Goal: Browse casually: Explore the website without a specific task or goal

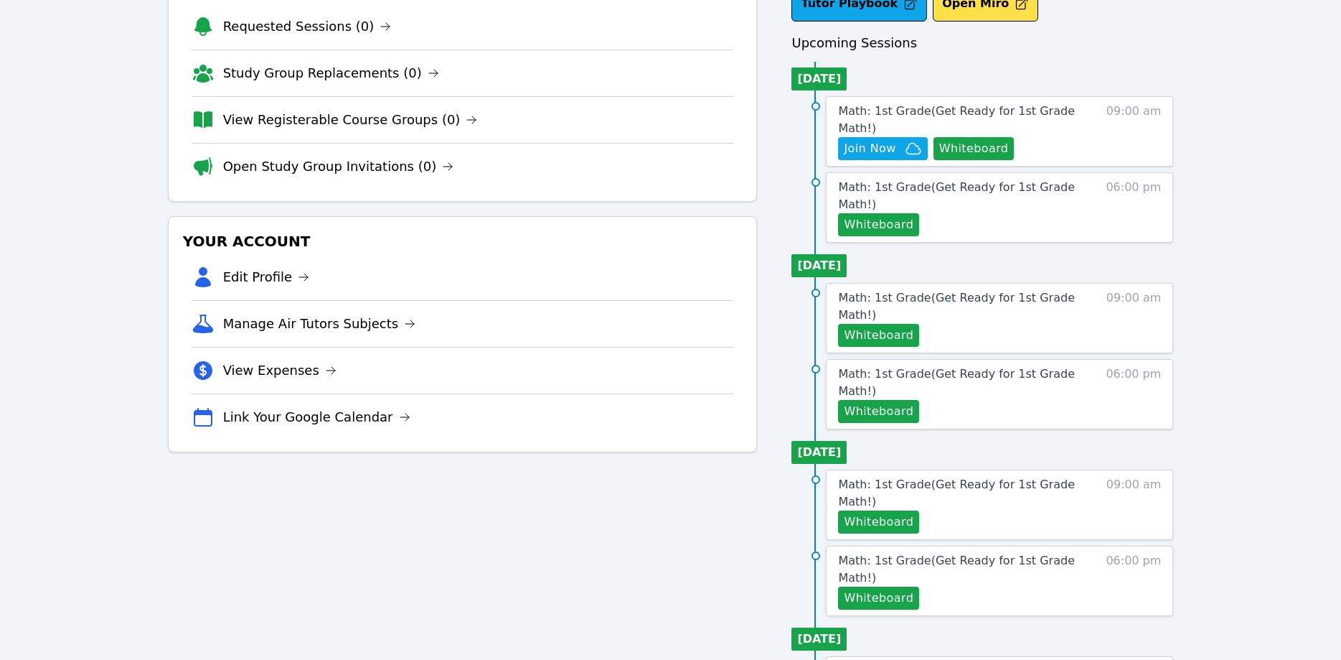
scroll to position [73, 0]
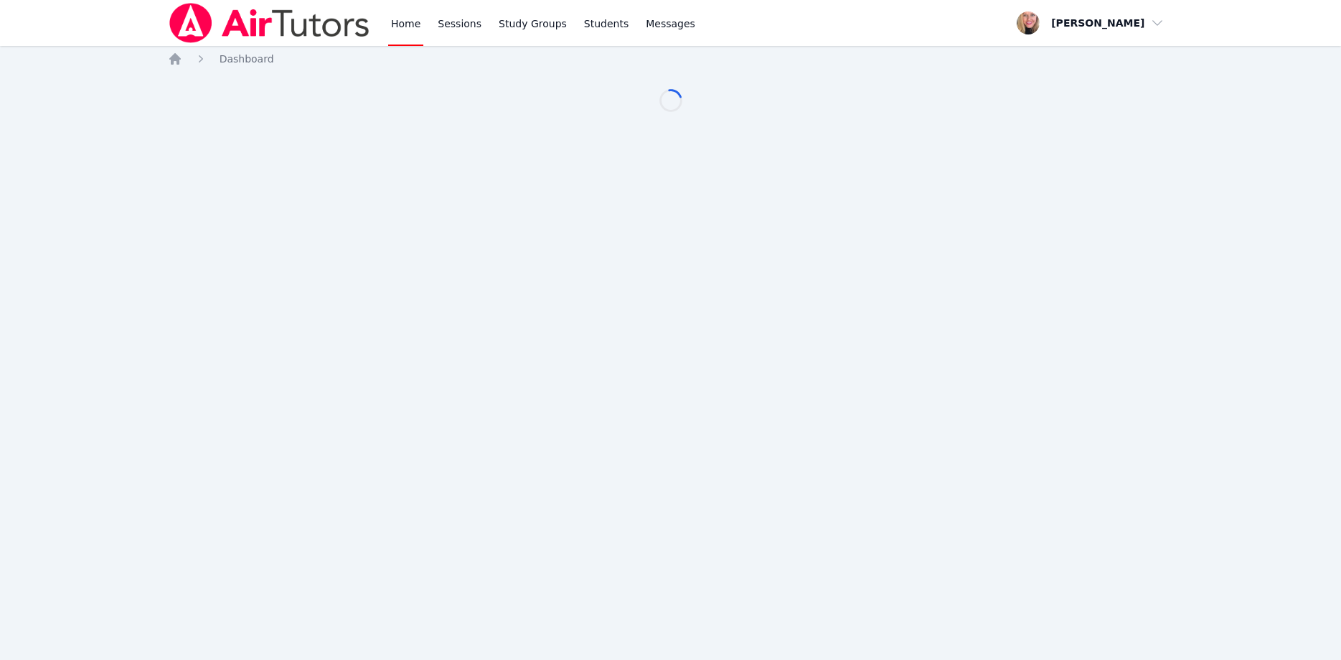
scroll to position [73, 0]
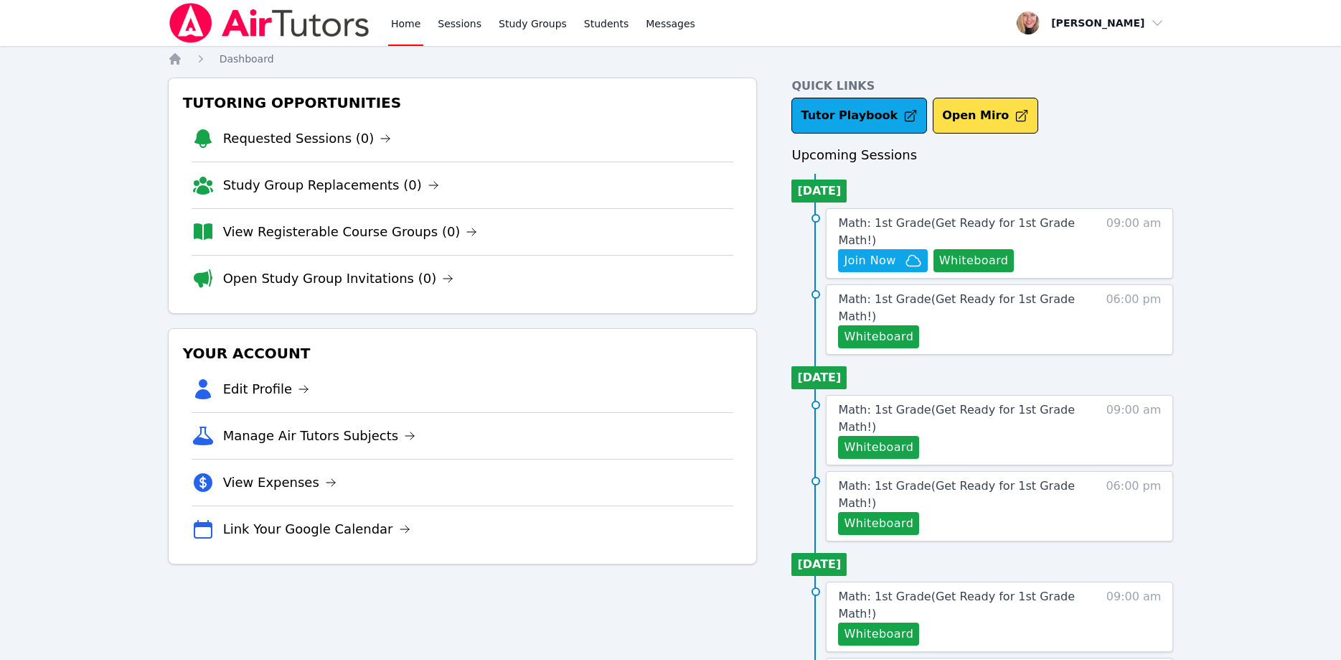
scroll to position [73, 0]
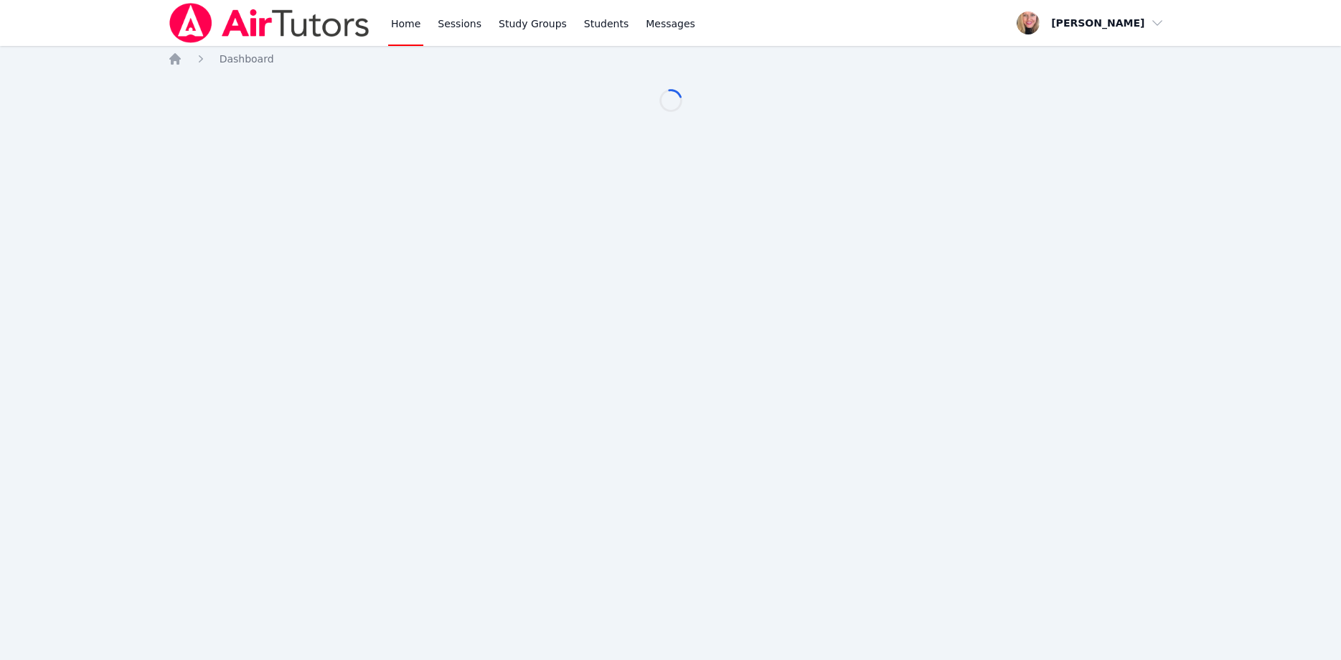
scroll to position [73, 0]
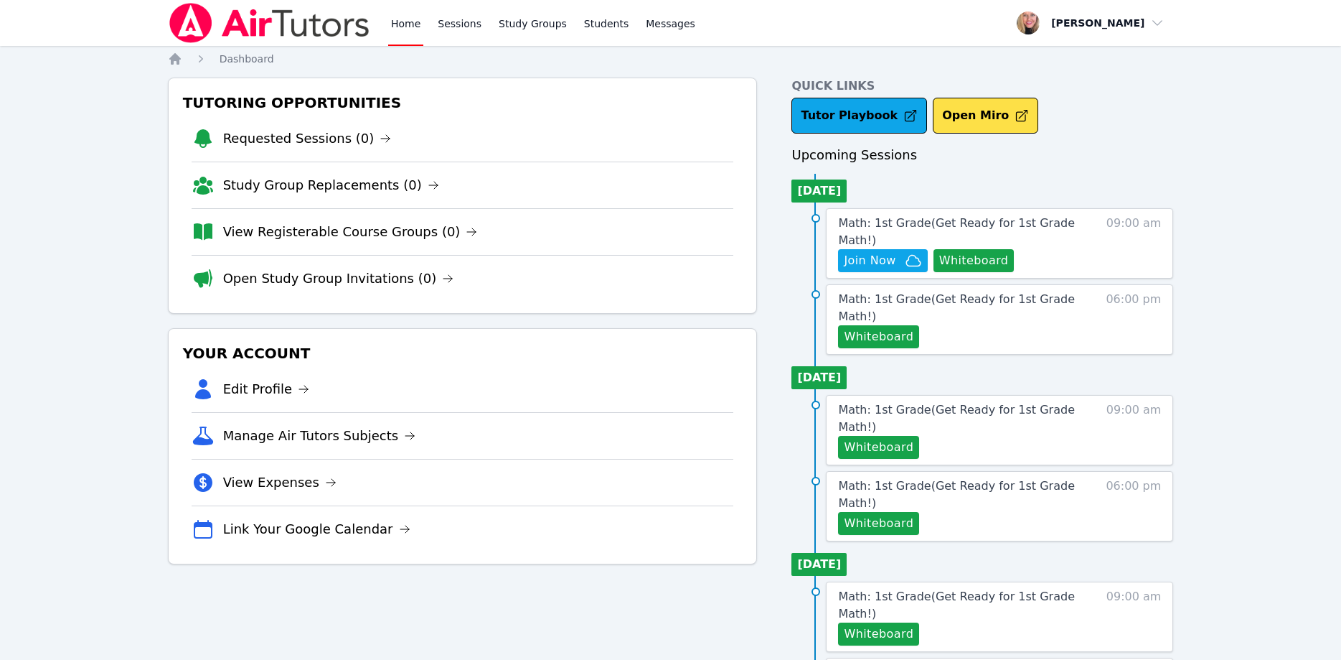
scroll to position [73, 0]
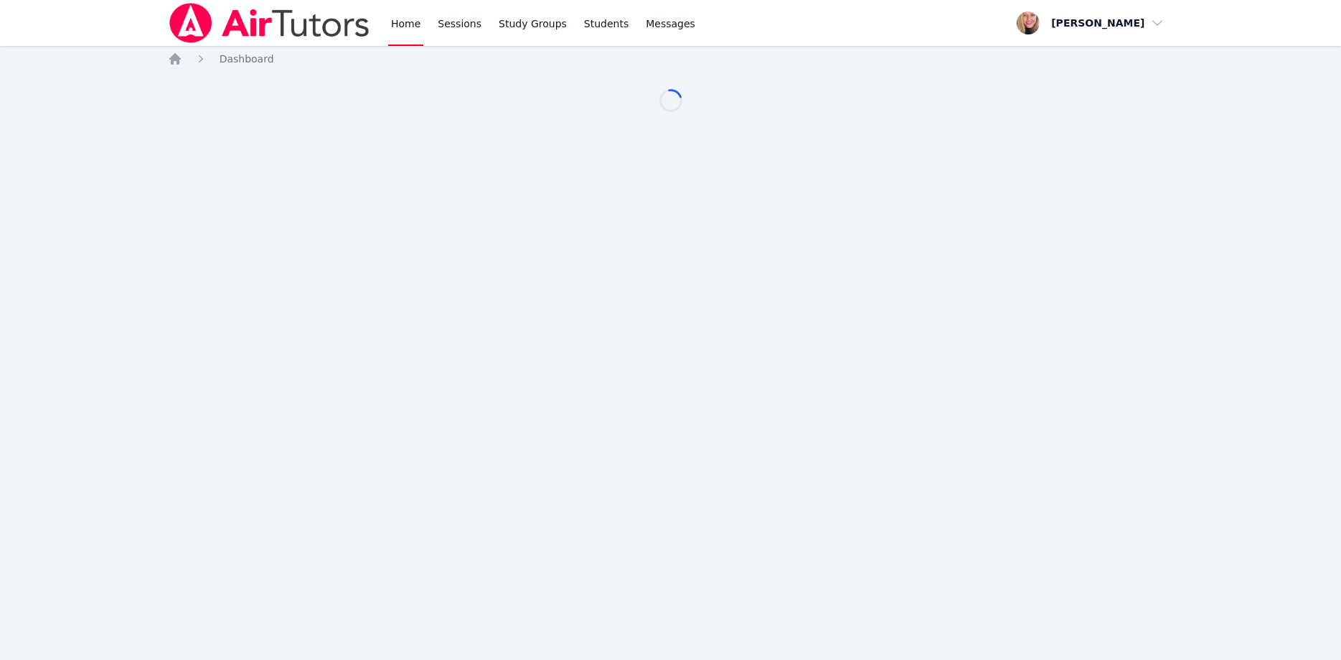
scroll to position [73, 0]
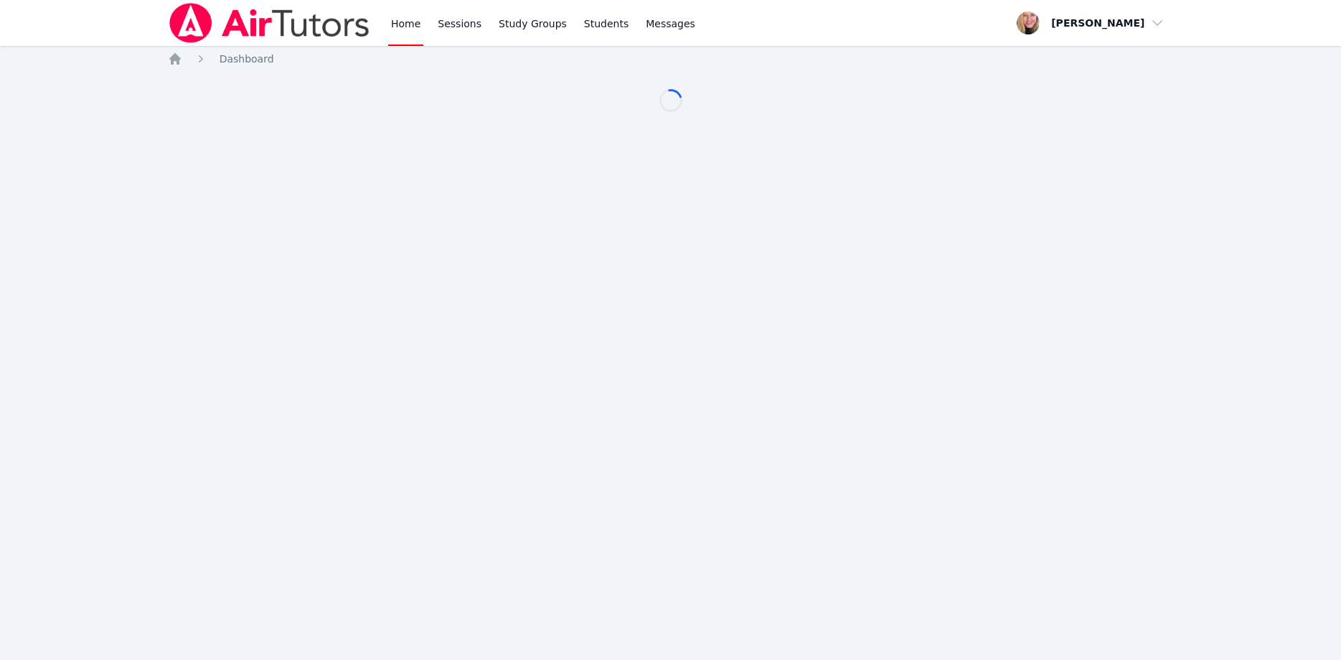
scroll to position [73, 0]
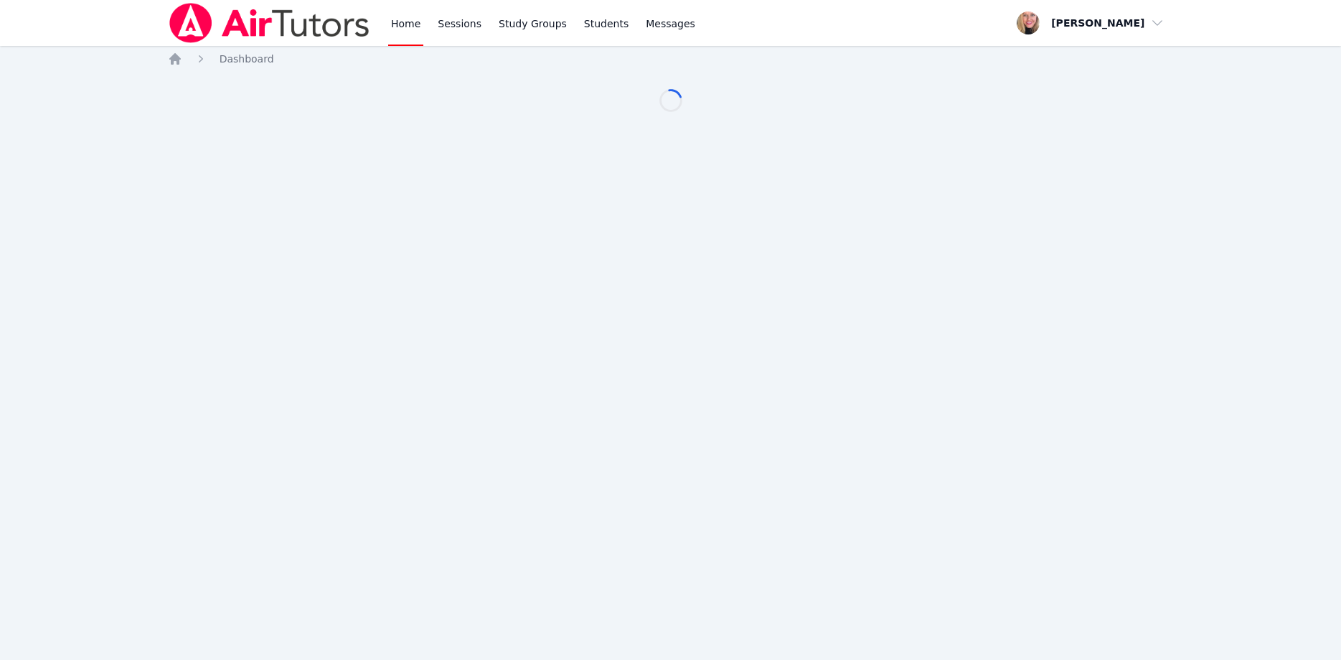
scroll to position [73, 0]
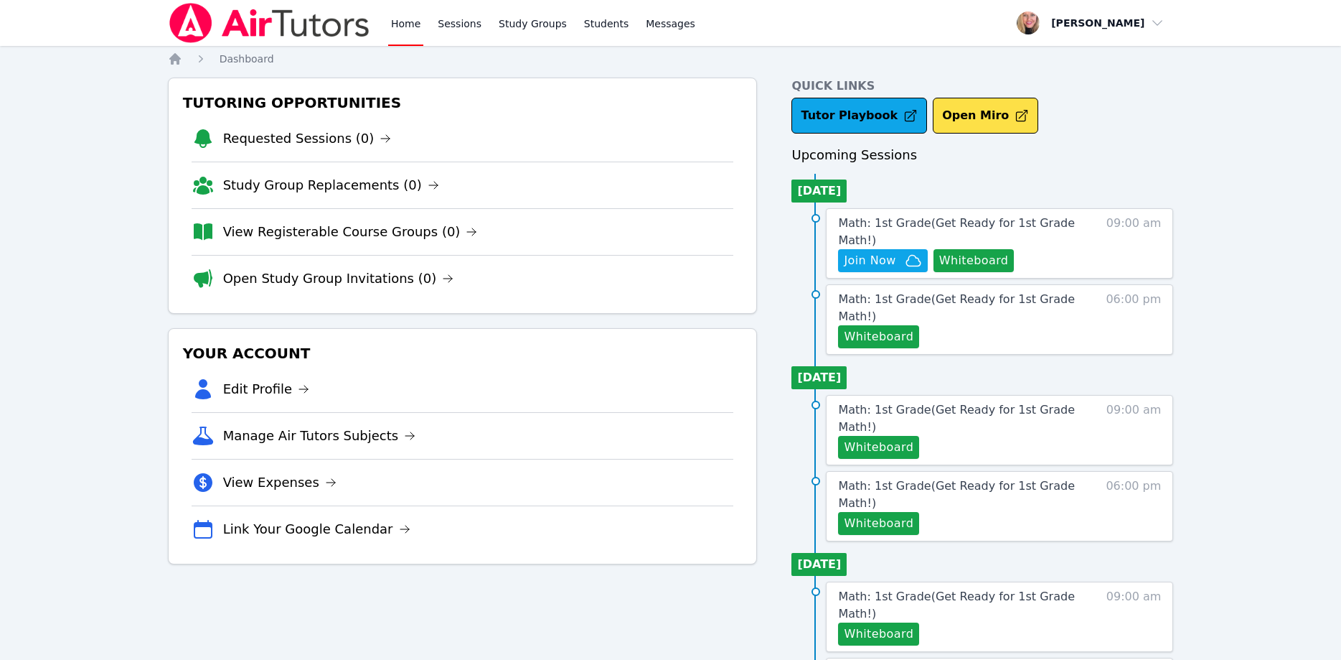
scroll to position [73, 0]
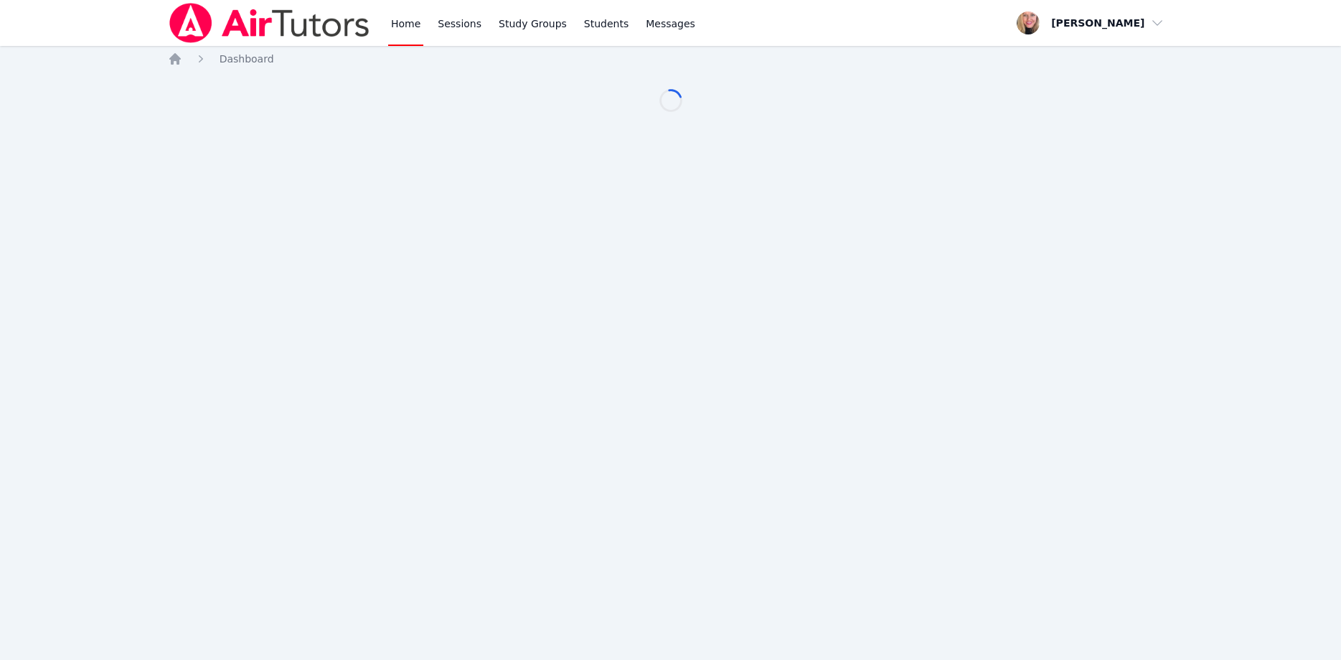
scroll to position [73, 0]
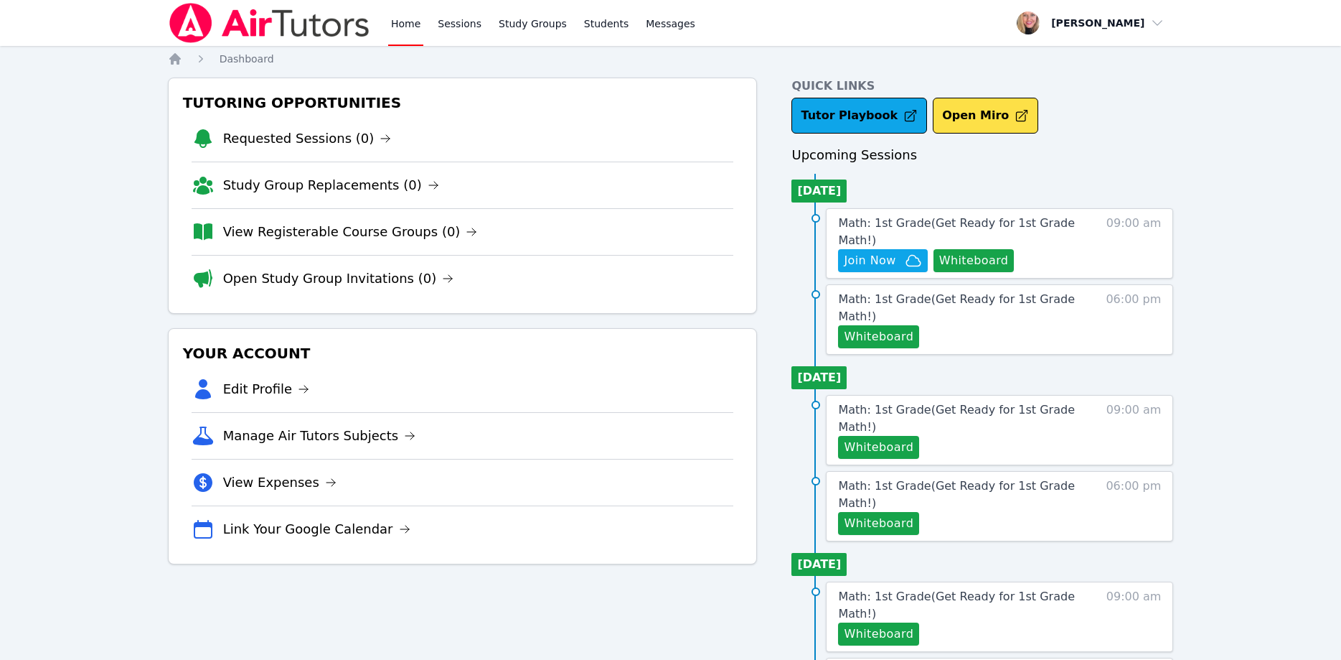
scroll to position [73, 0]
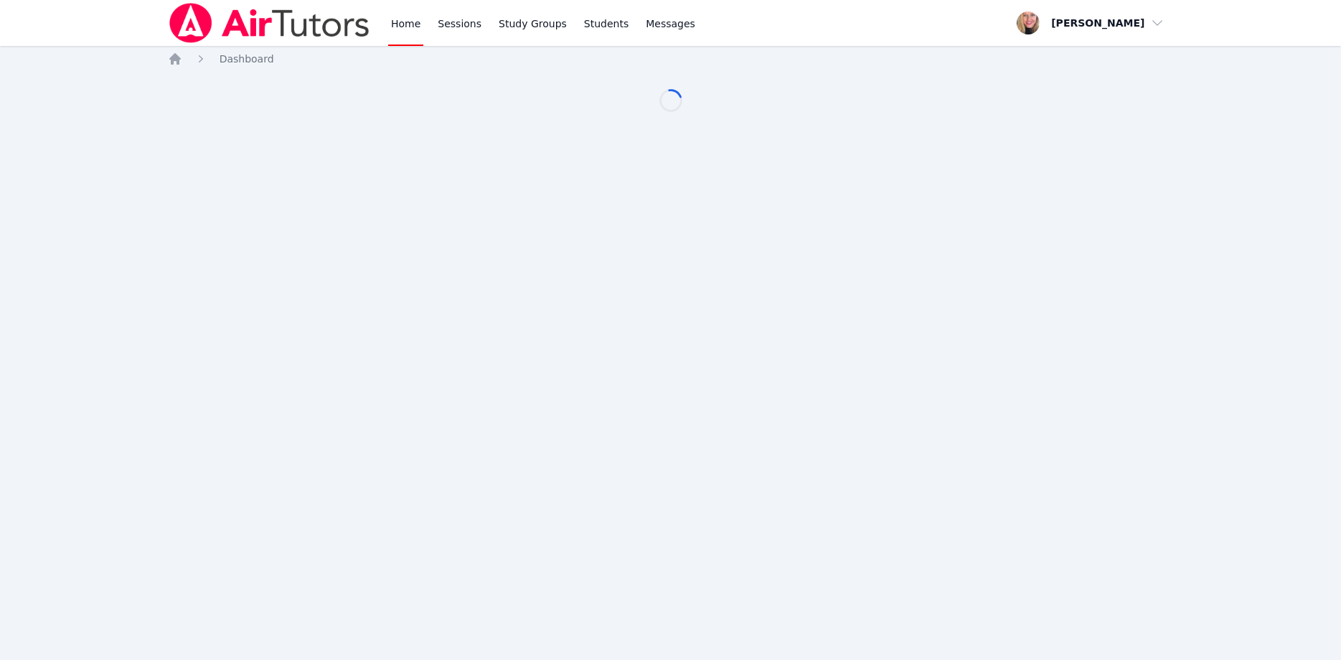
scroll to position [73, 0]
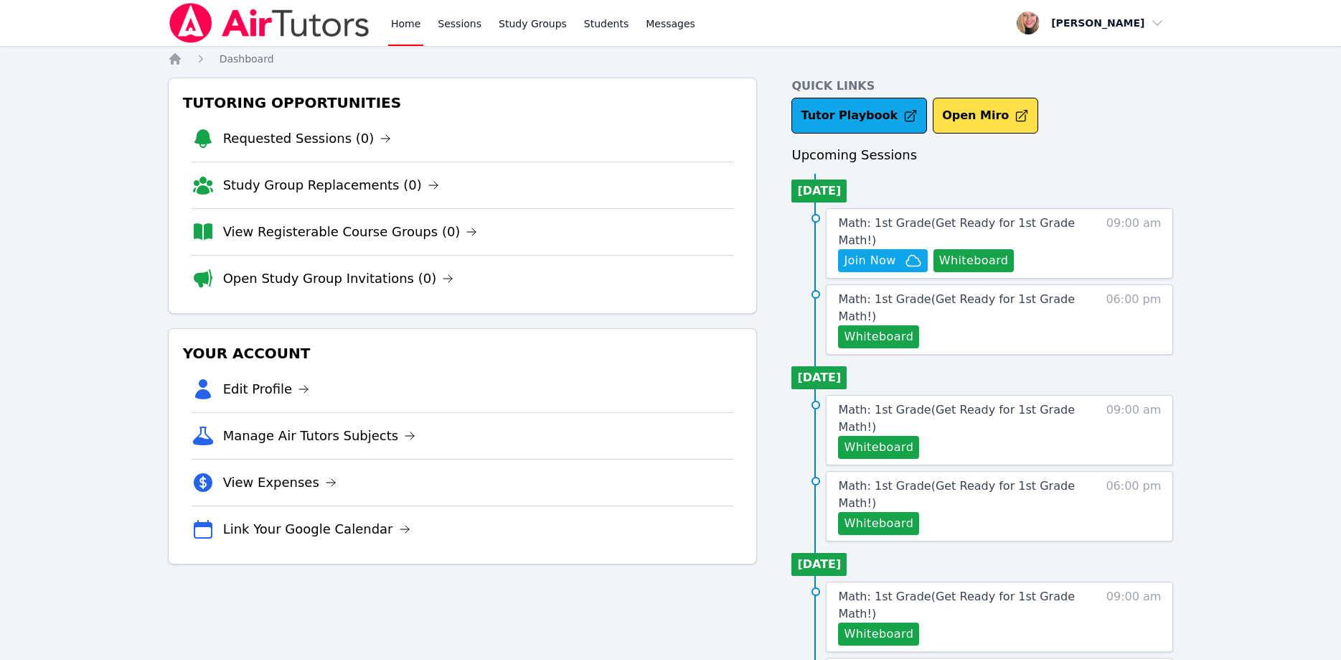
scroll to position [73, 0]
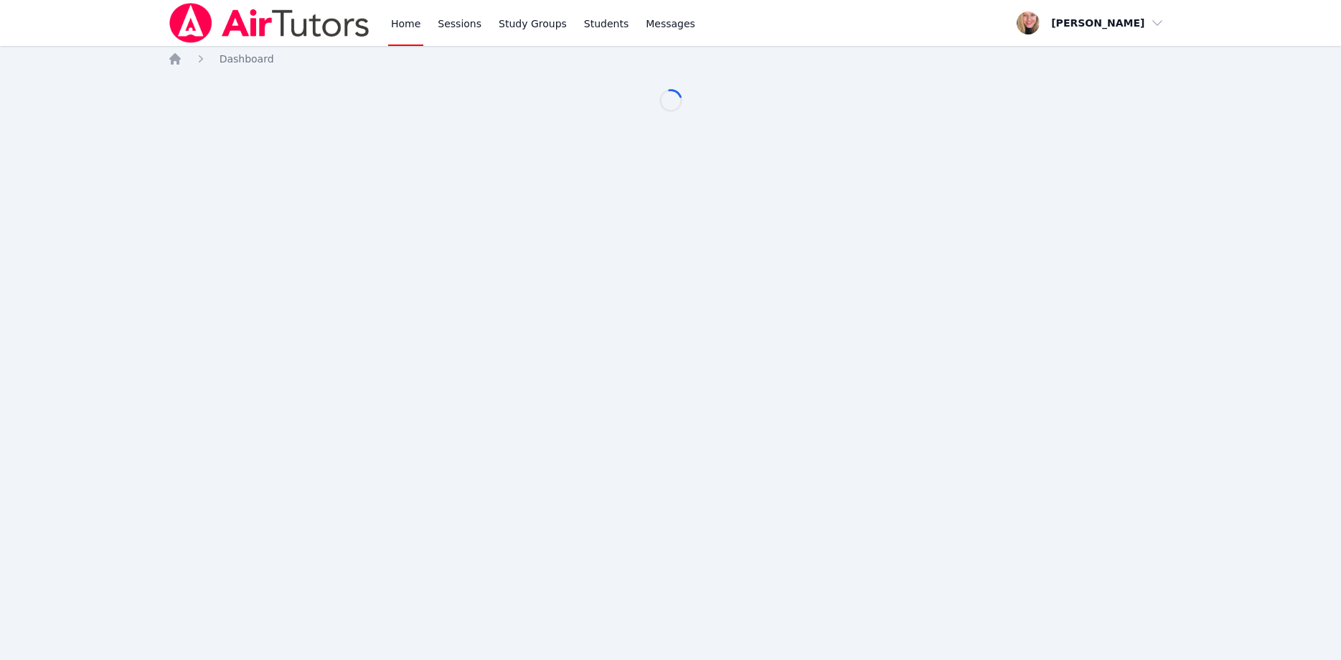
scroll to position [73, 0]
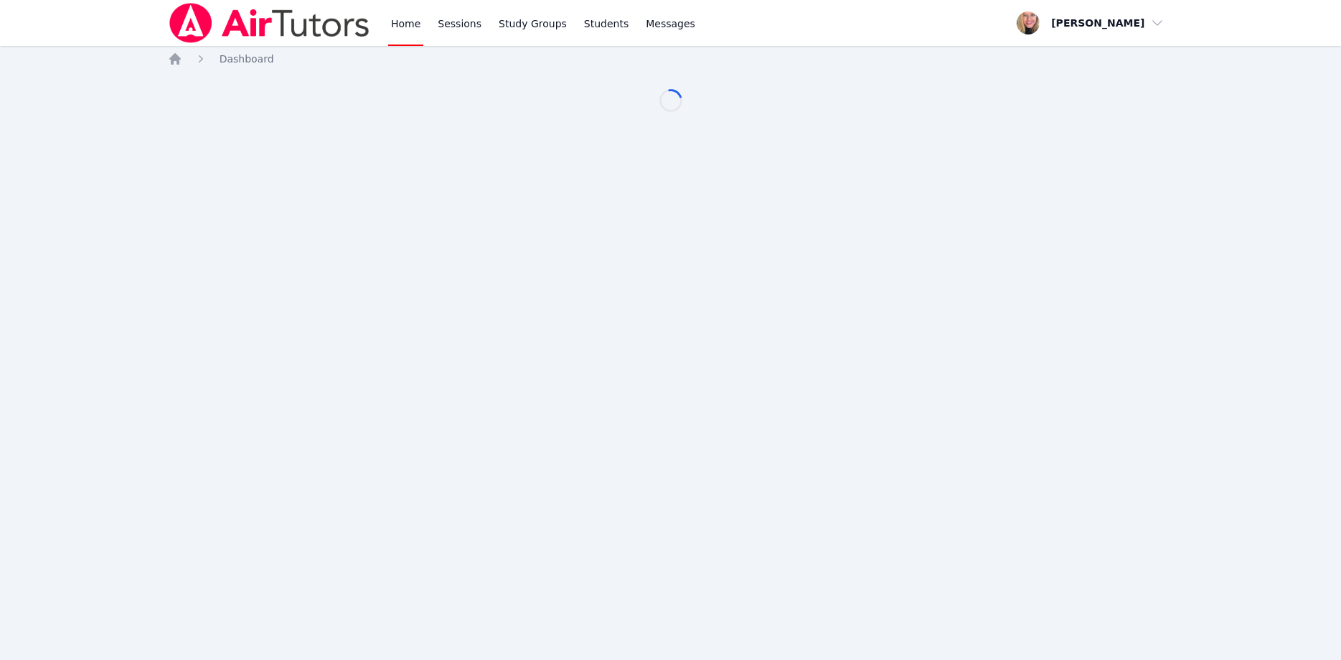
scroll to position [73, 0]
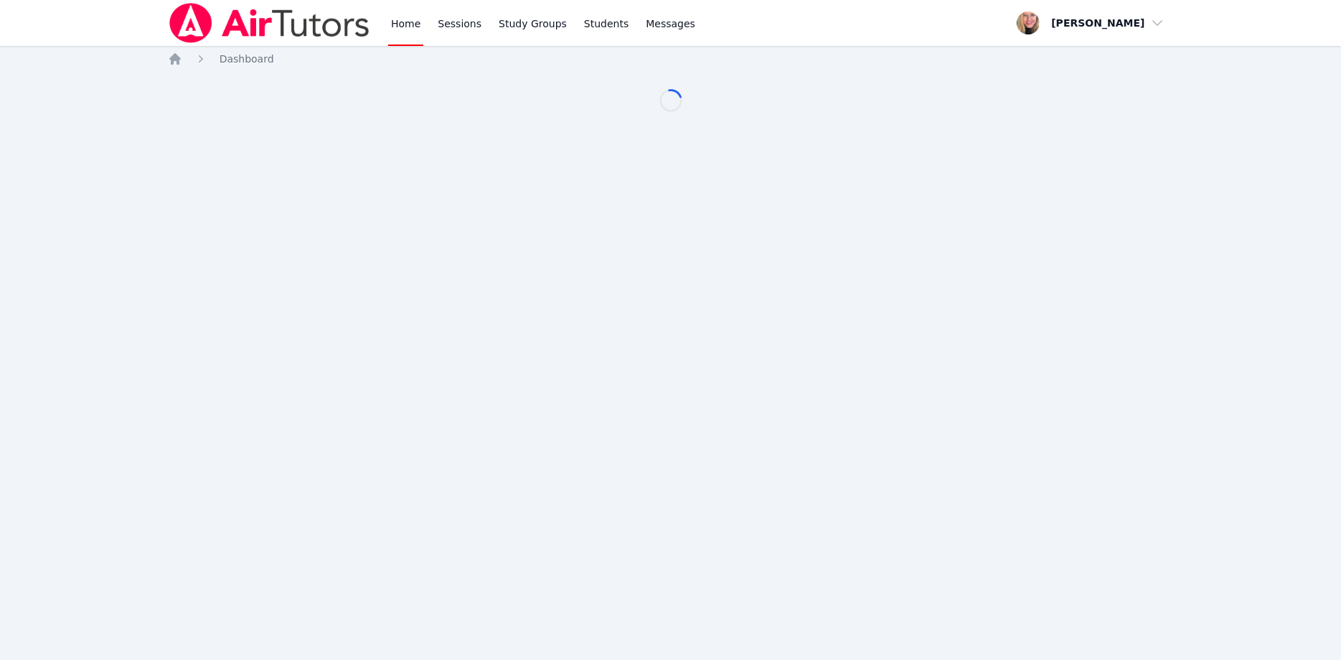
scroll to position [73, 0]
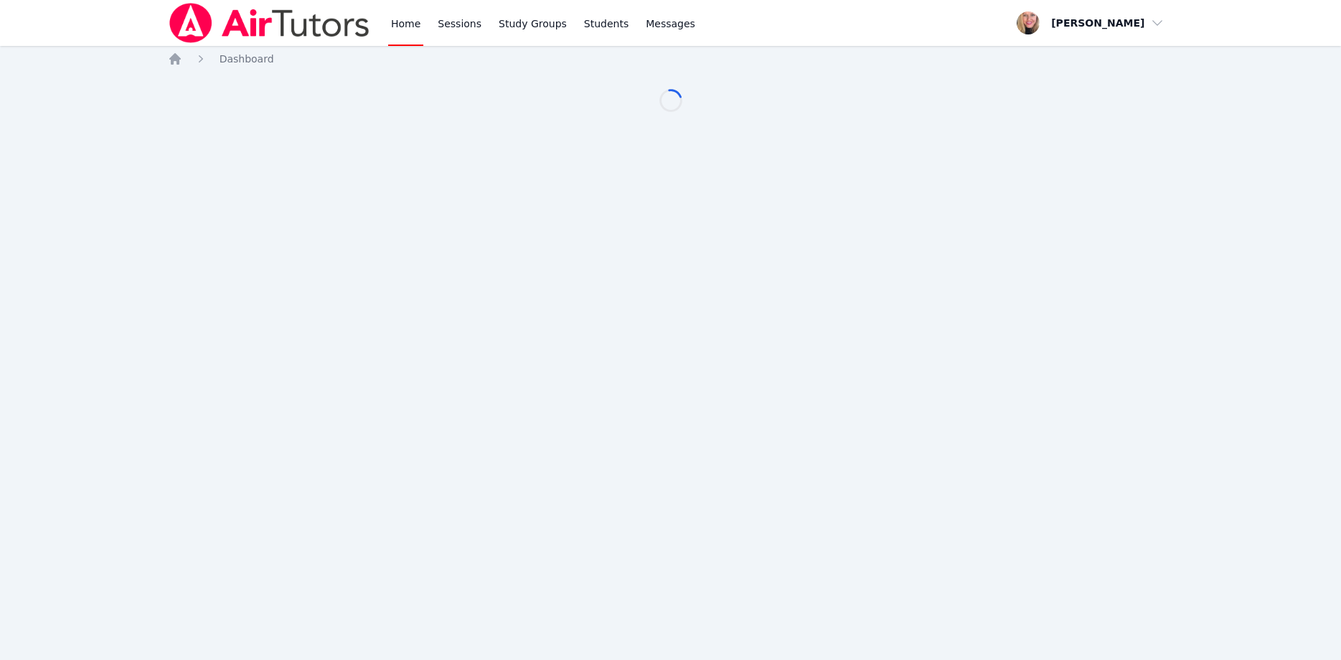
scroll to position [73, 0]
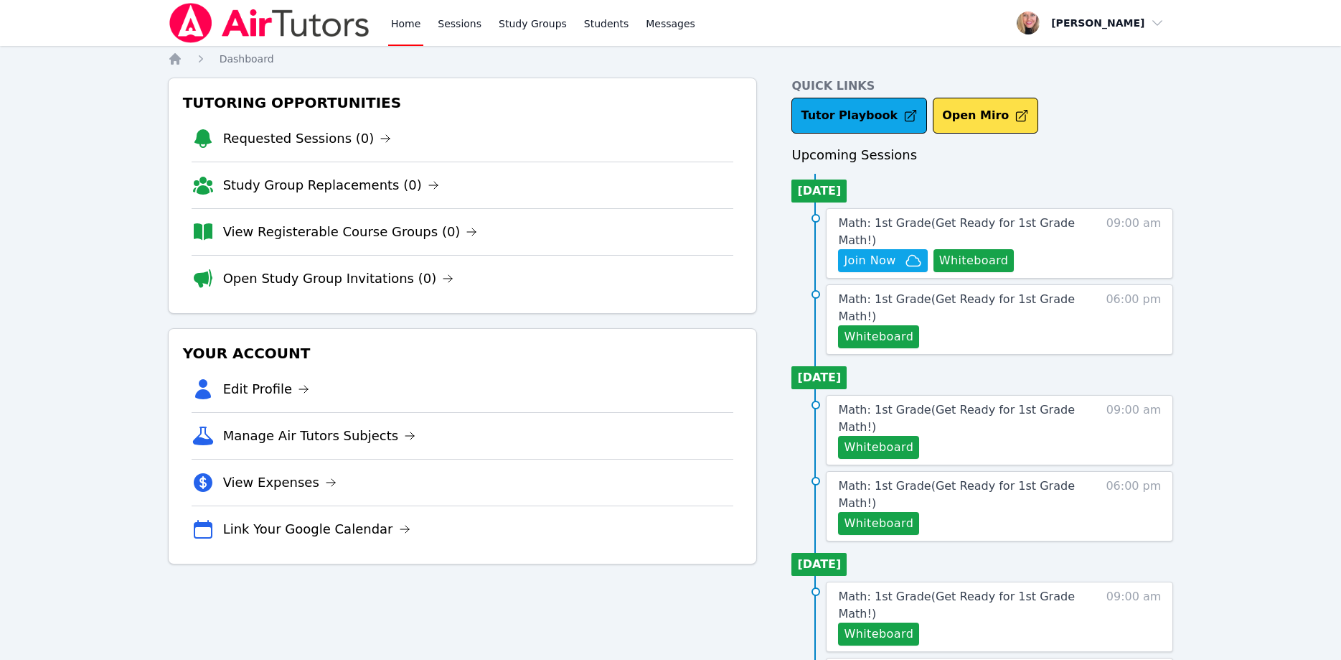
scroll to position [73, 0]
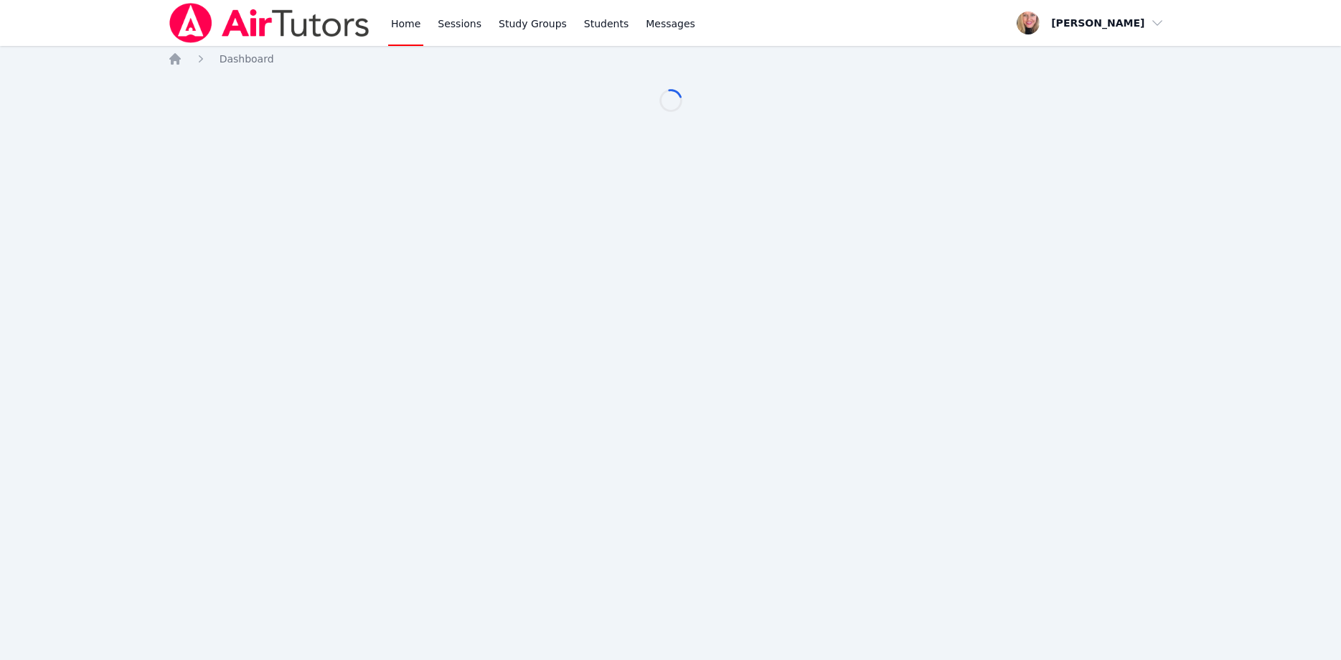
scroll to position [73, 0]
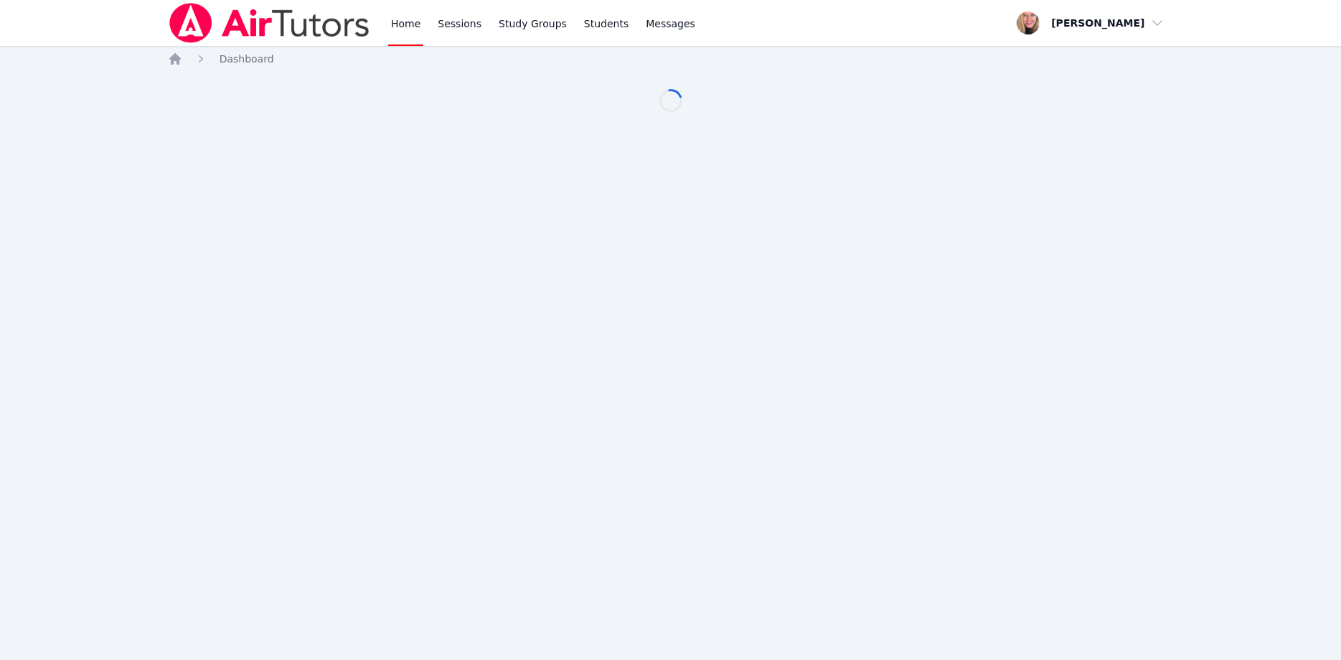
scroll to position [73, 0]
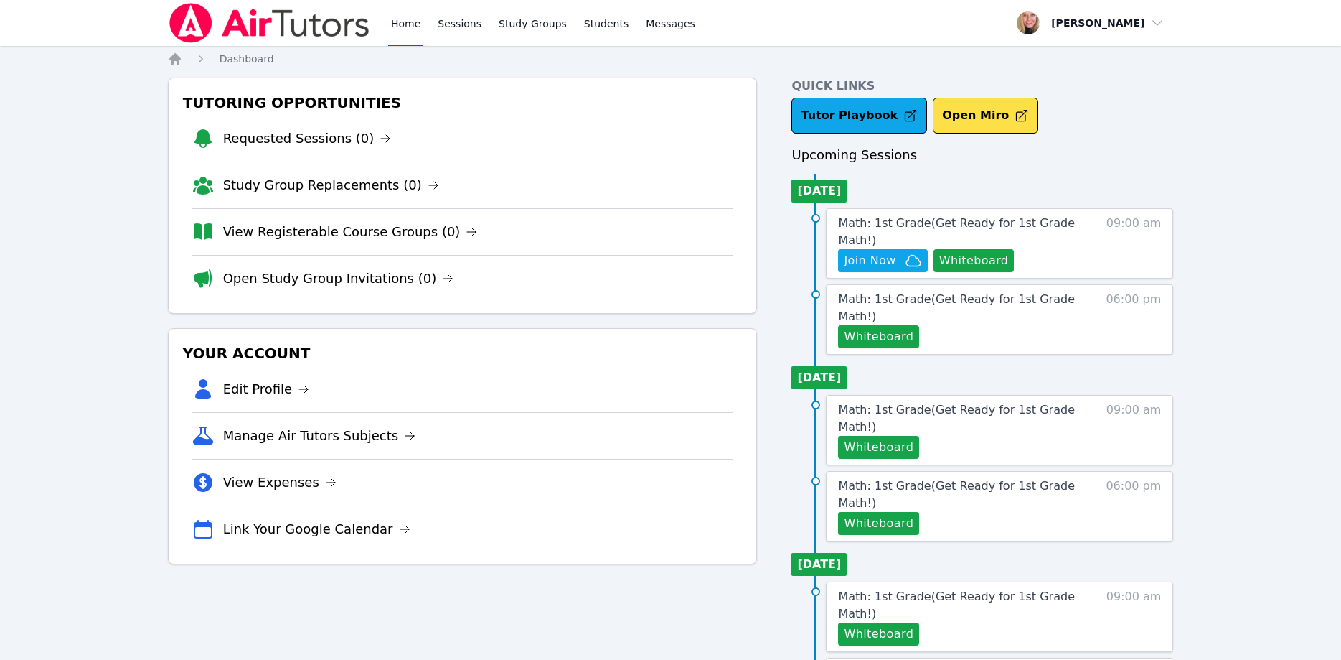
scroll to position [73, 0]
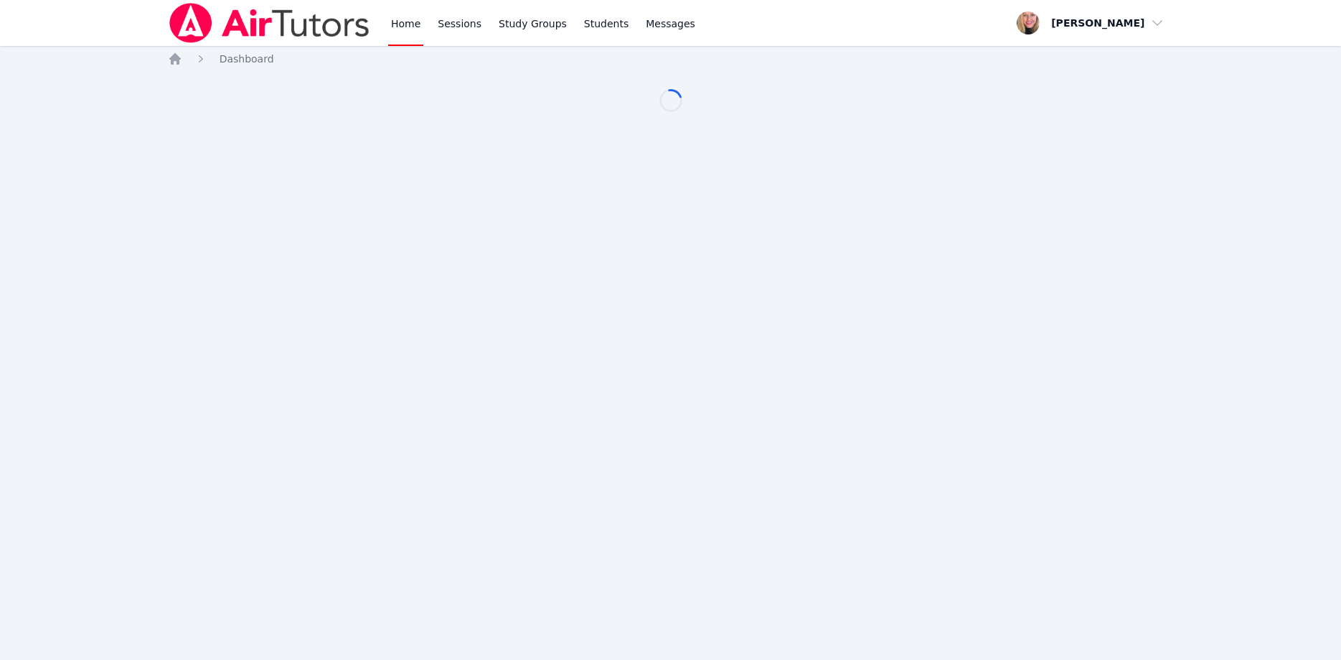
scroll to position [73, 0]
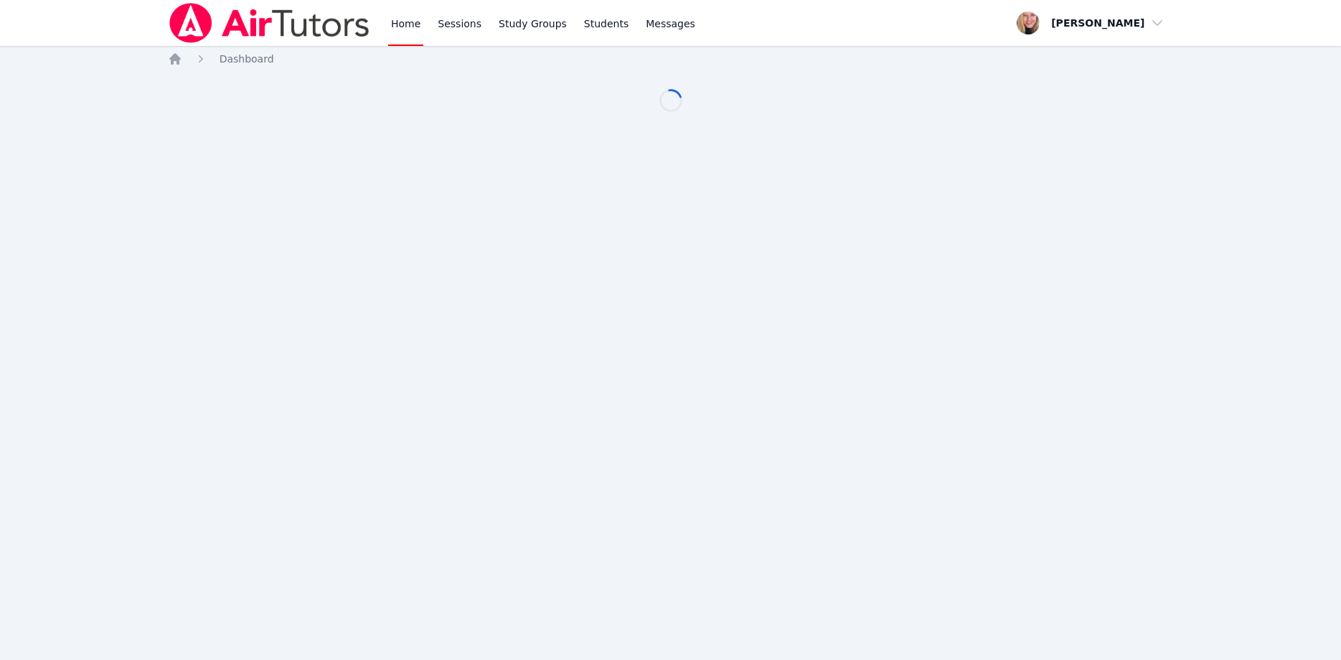
scroll to position [73, 0]
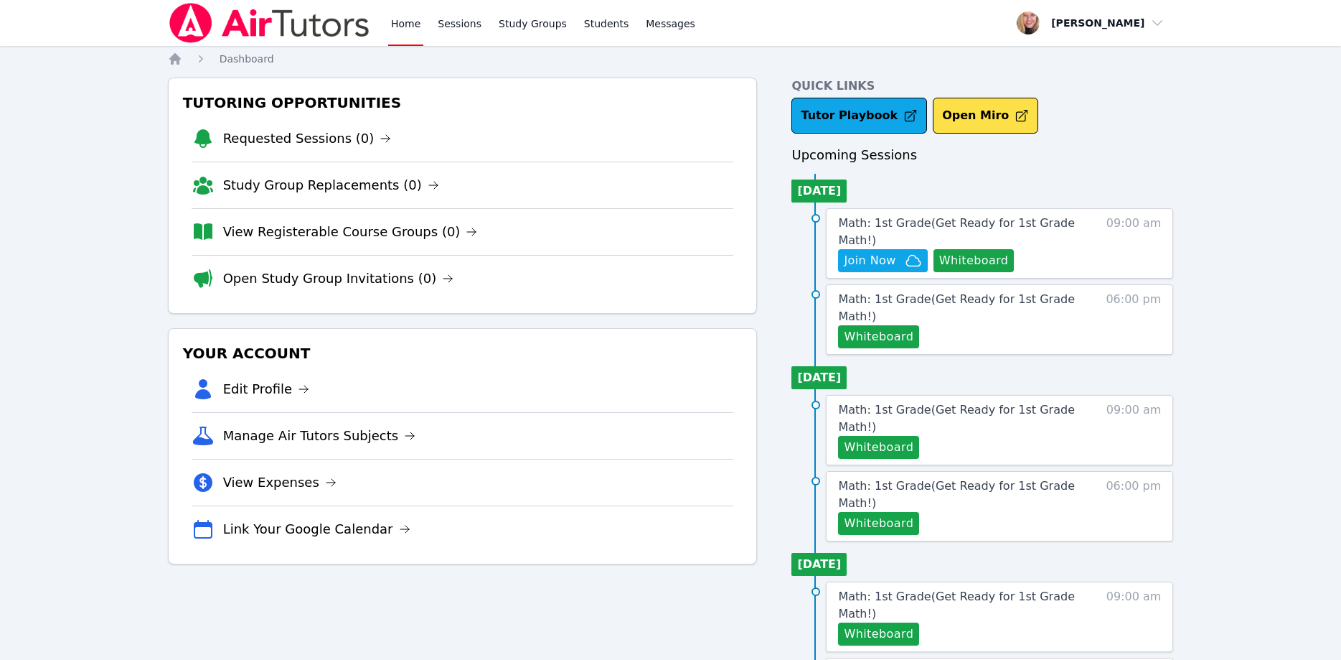
scroll to position [73, 0]
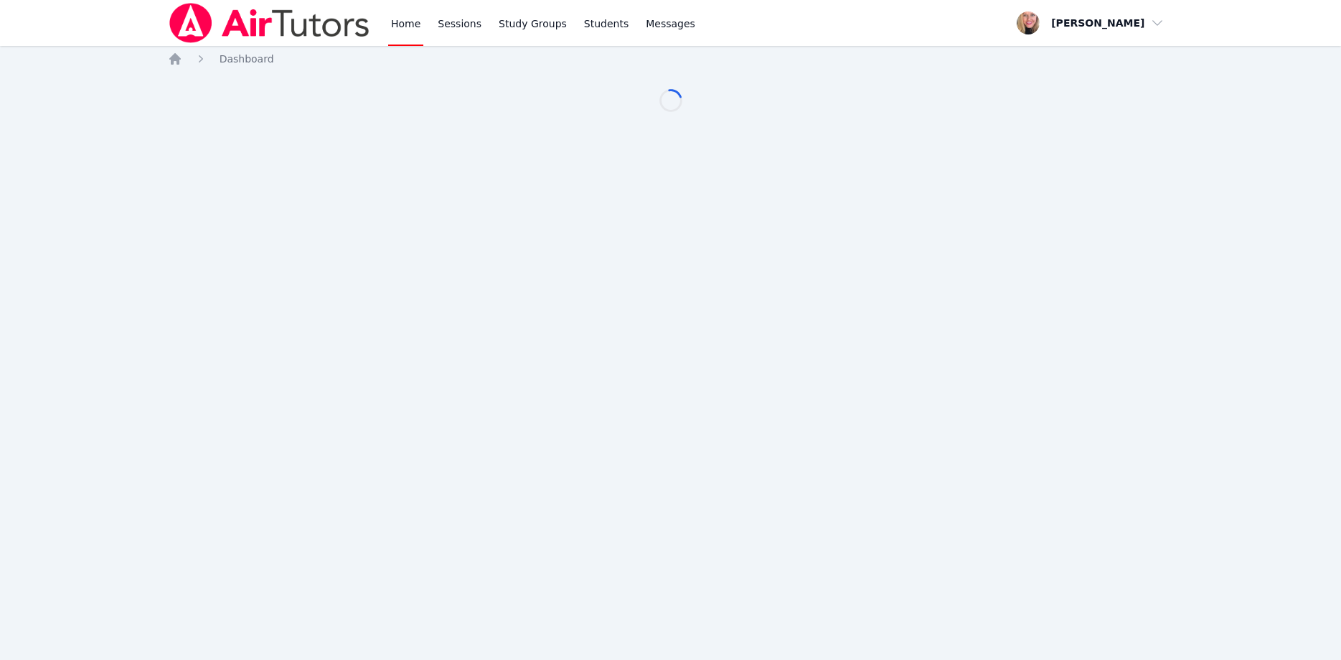
scroll to position [73, 0]
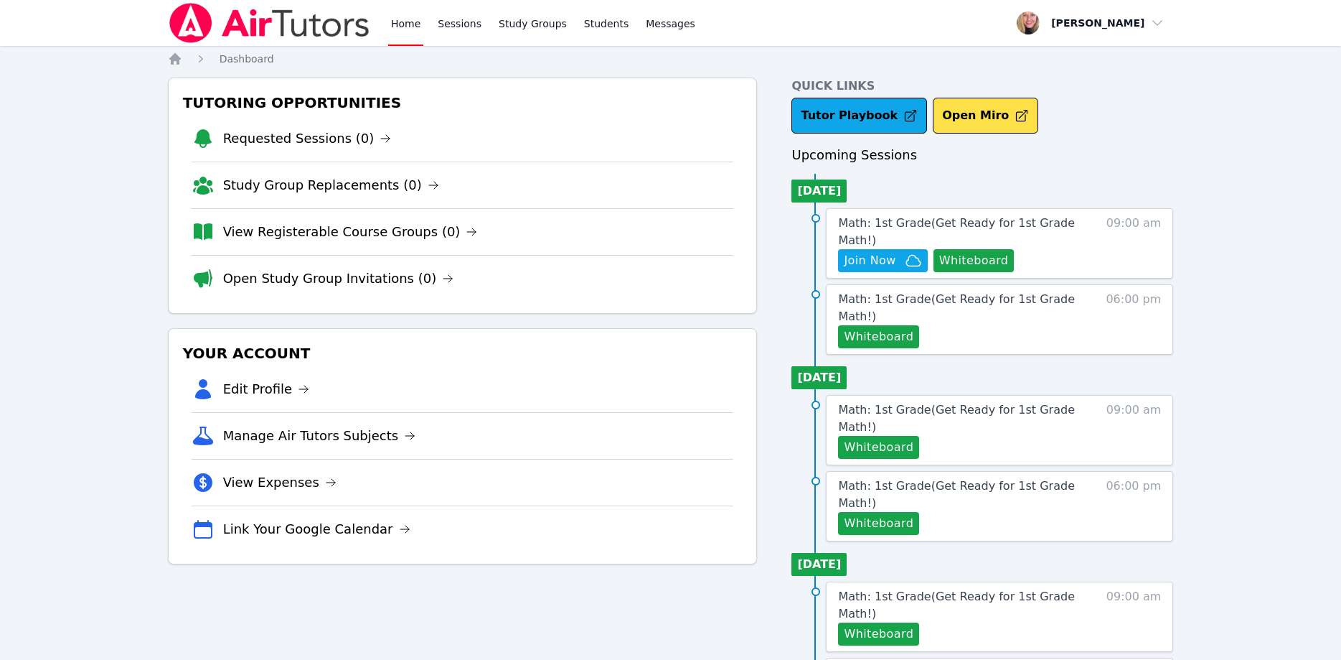
scroll to position [73, 0]
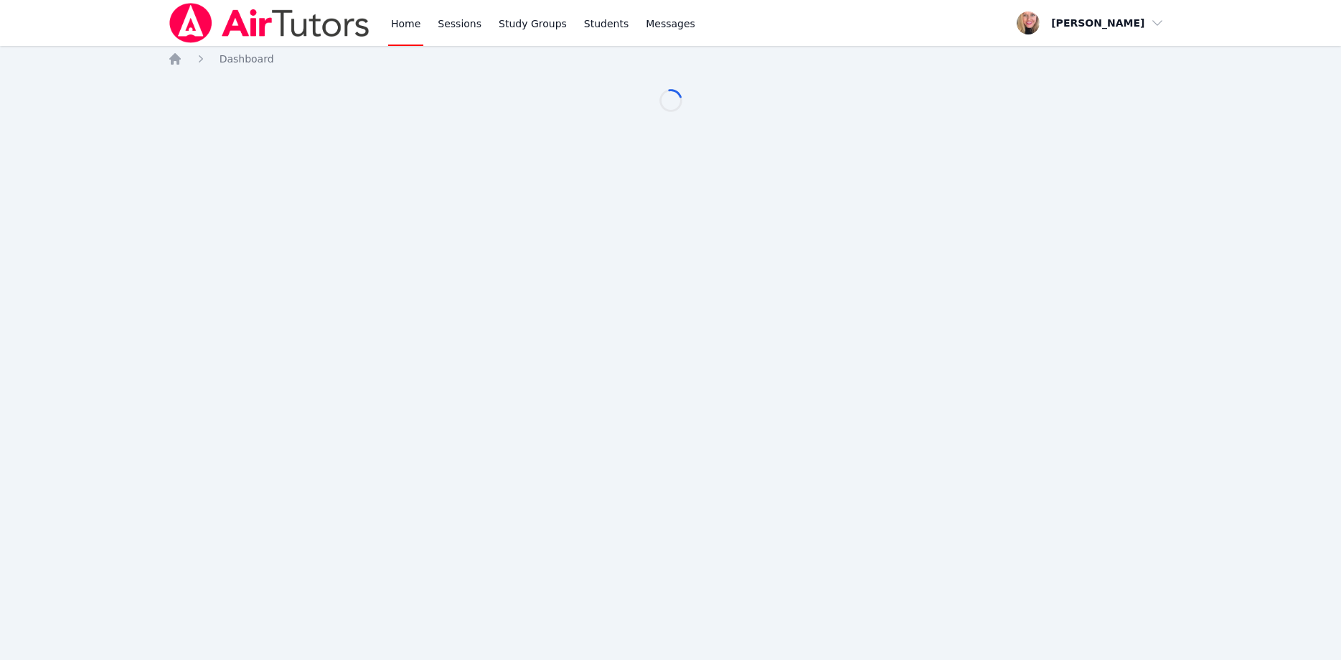
scroll to position [73, 0]
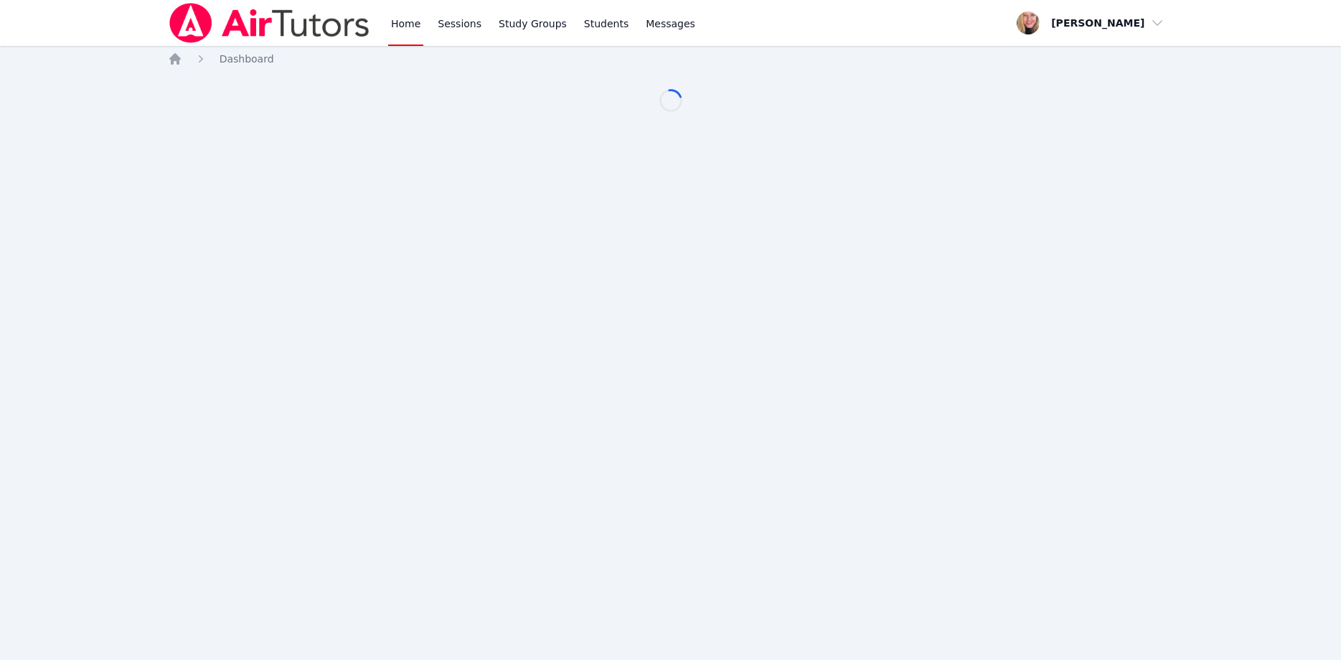
scroll to position [73, 0]
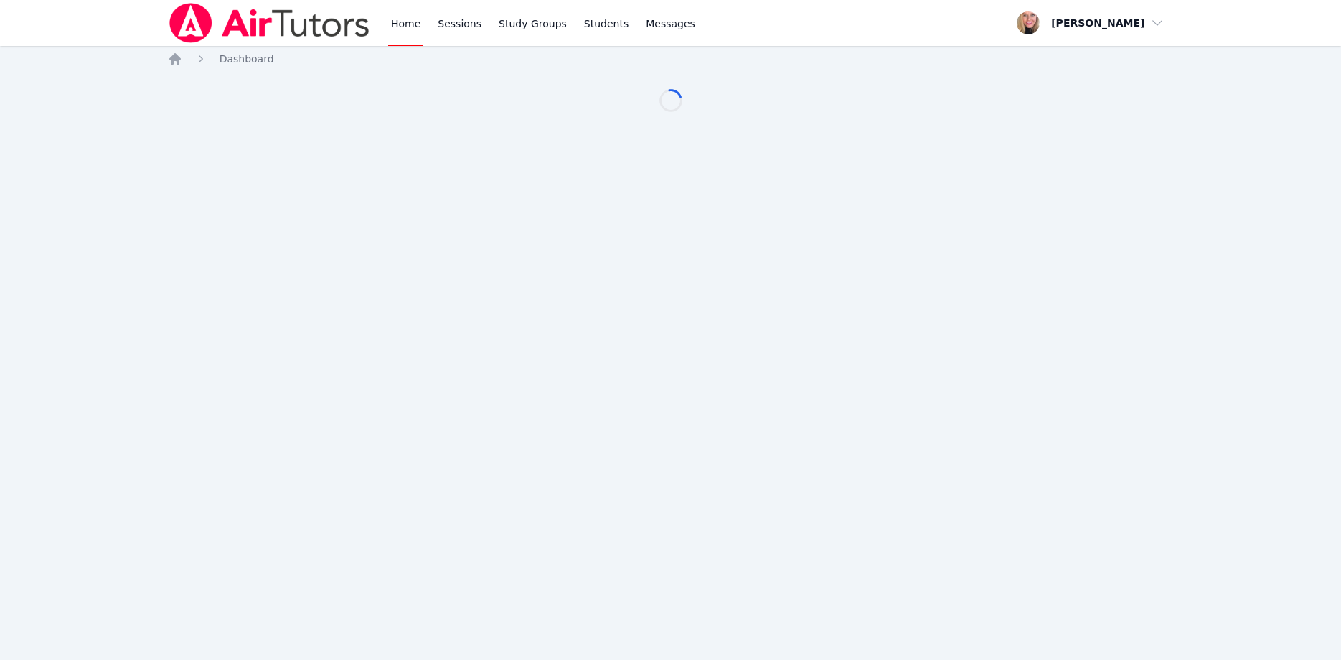
scroll to position [73, 0]
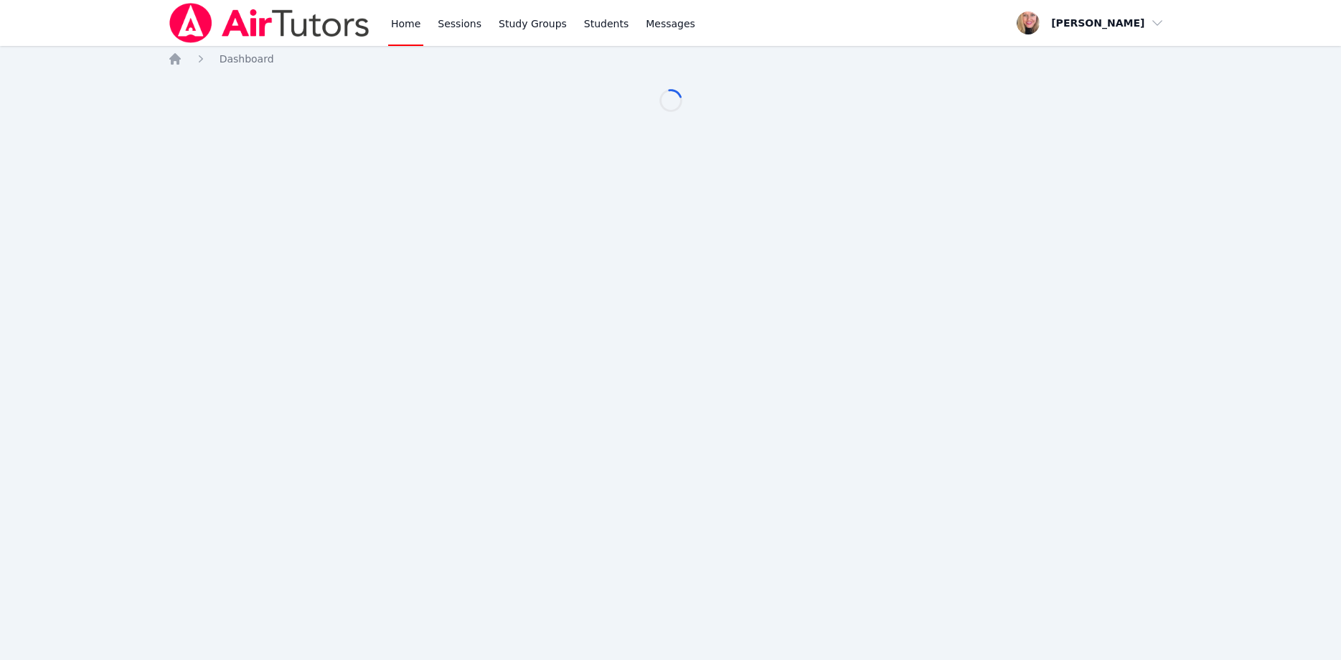
scroll to position [73, 0]
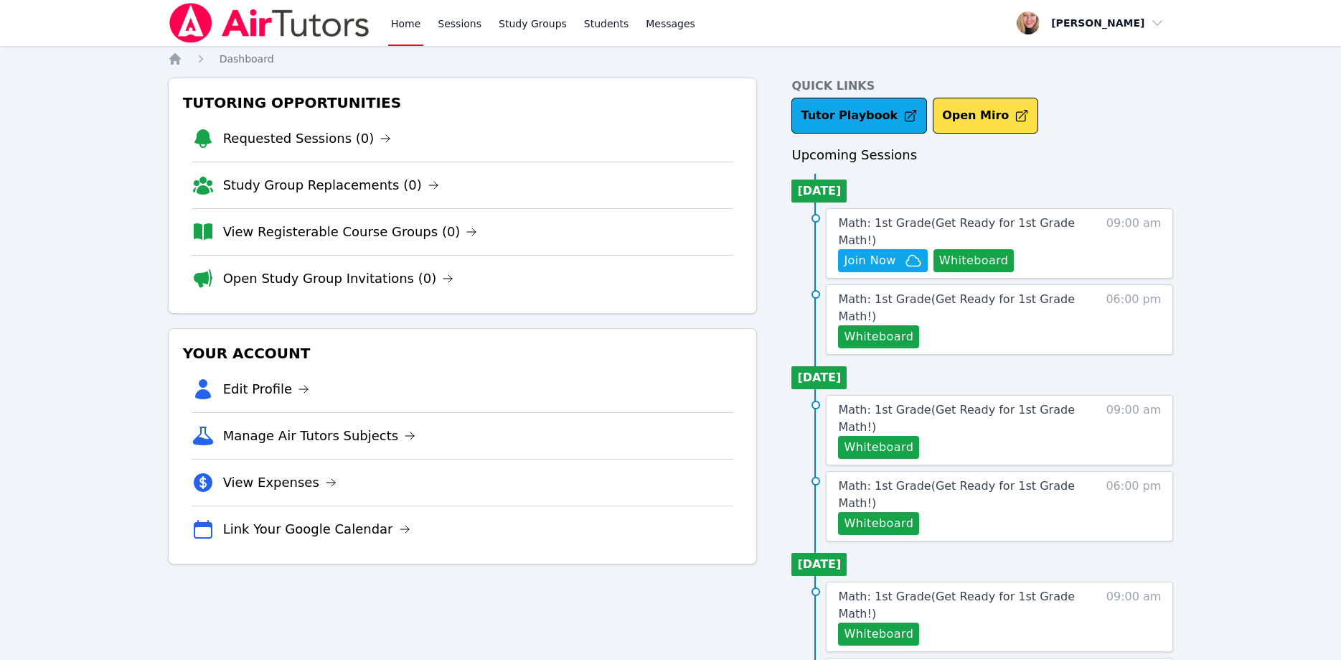
scroll to position [73, 0]
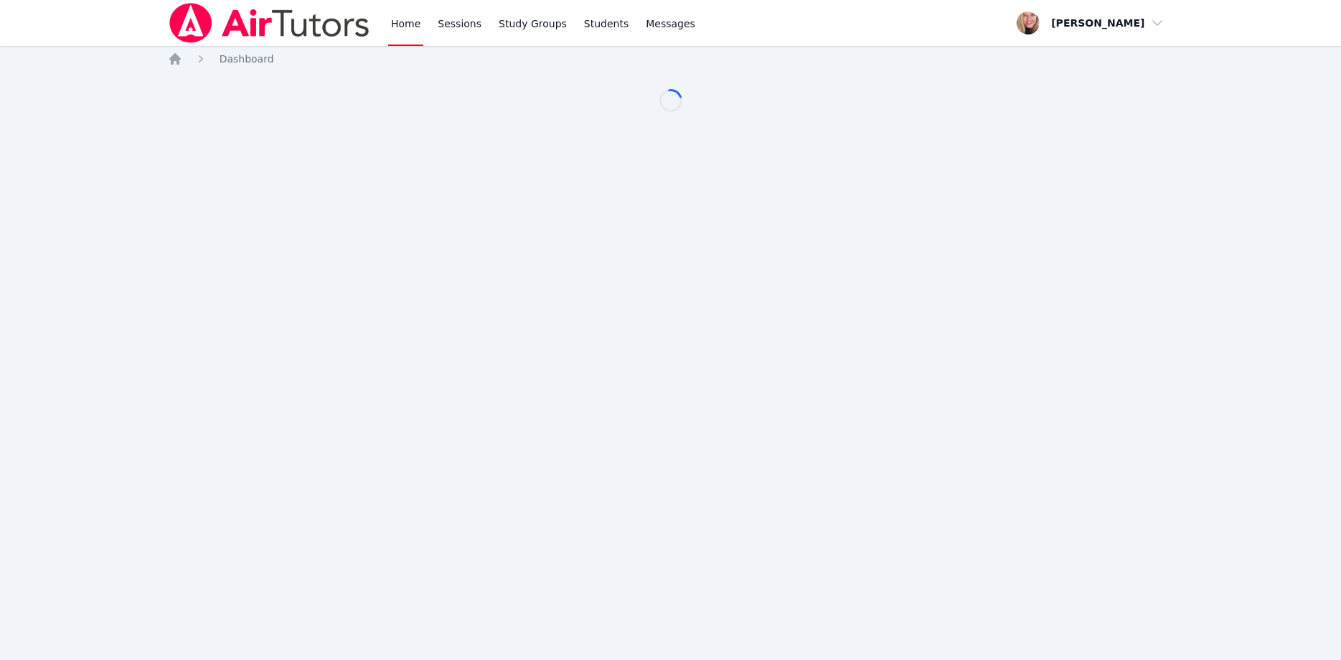
scroll to position [73, 0]
